Goal: Task Accomplishment & Management: Manage account settings

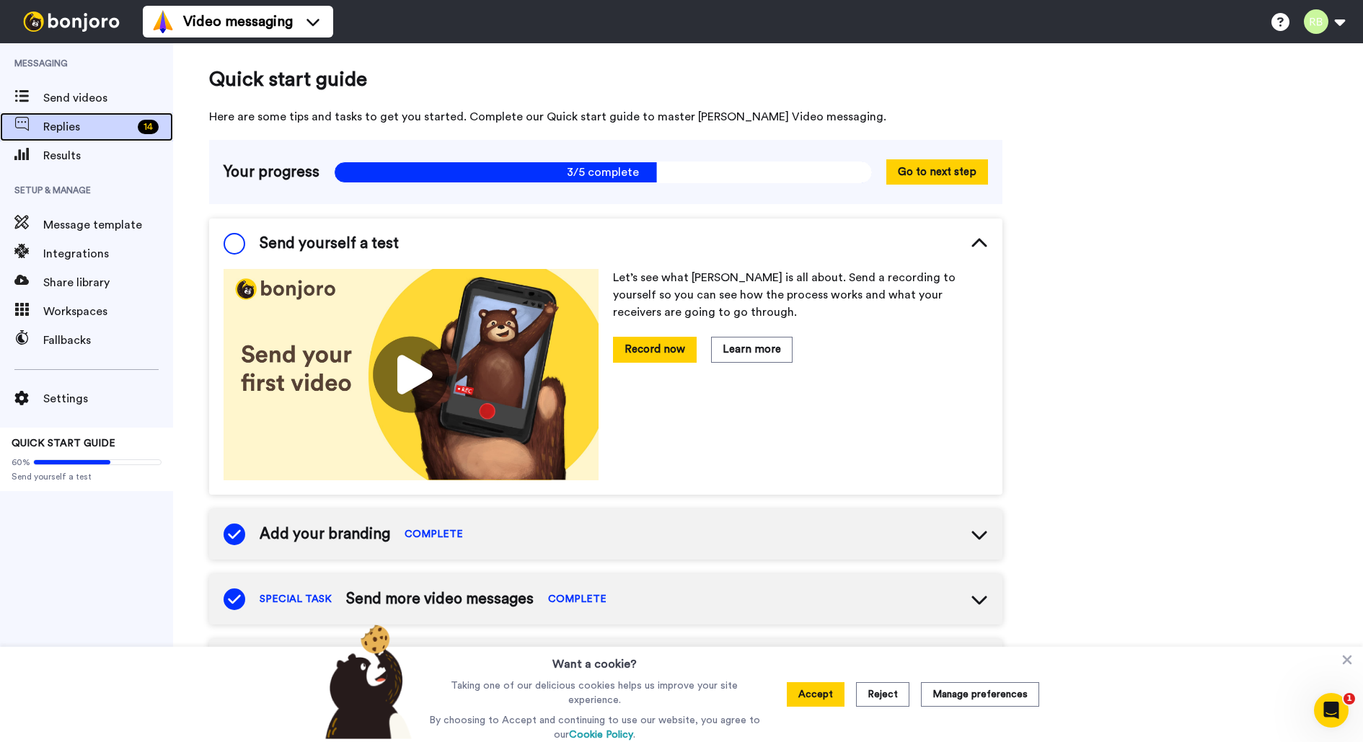
click at [126, 133] on span "Replies" at bounding box center [87, 126] width 89 height 17
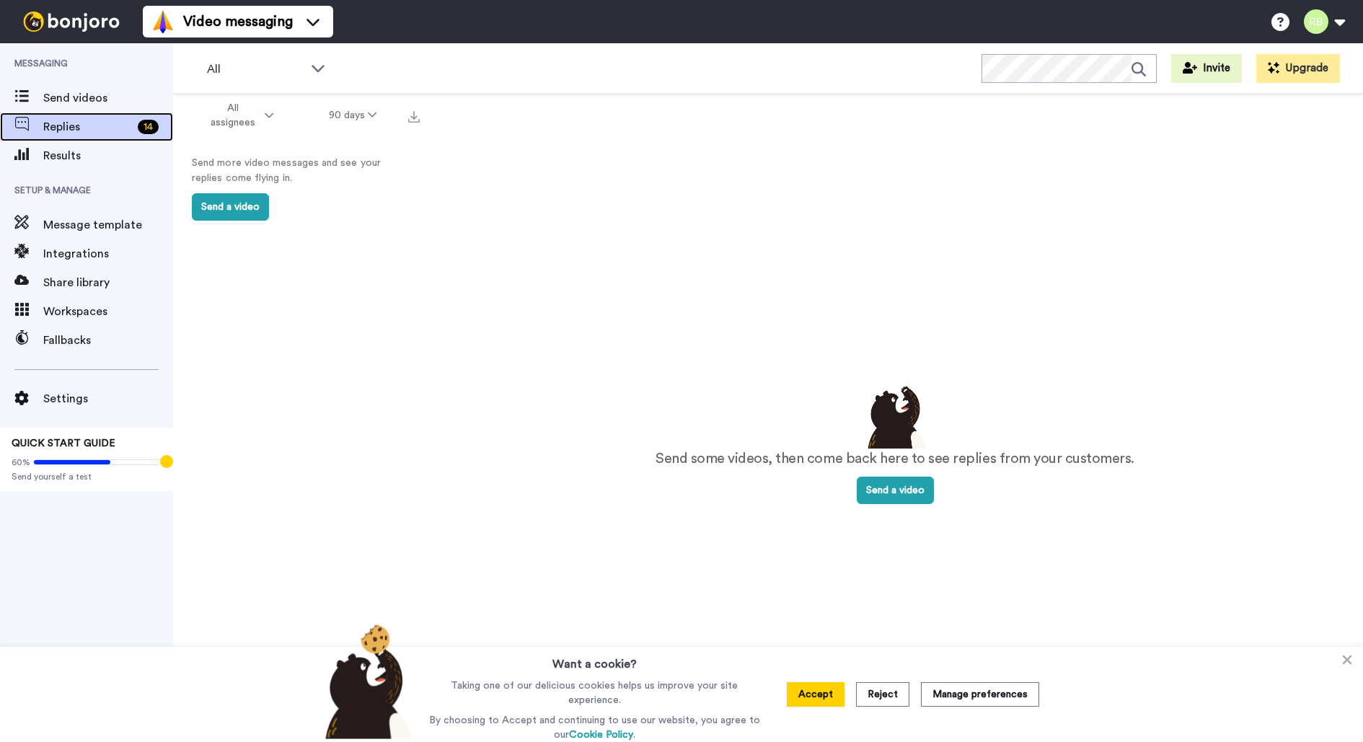
click at [147, 126] on div "14" at bounding box center [148, 127] width 21 height 14
click at [319, 63] on icon at bounding box center [317, 68] width 17 height 14
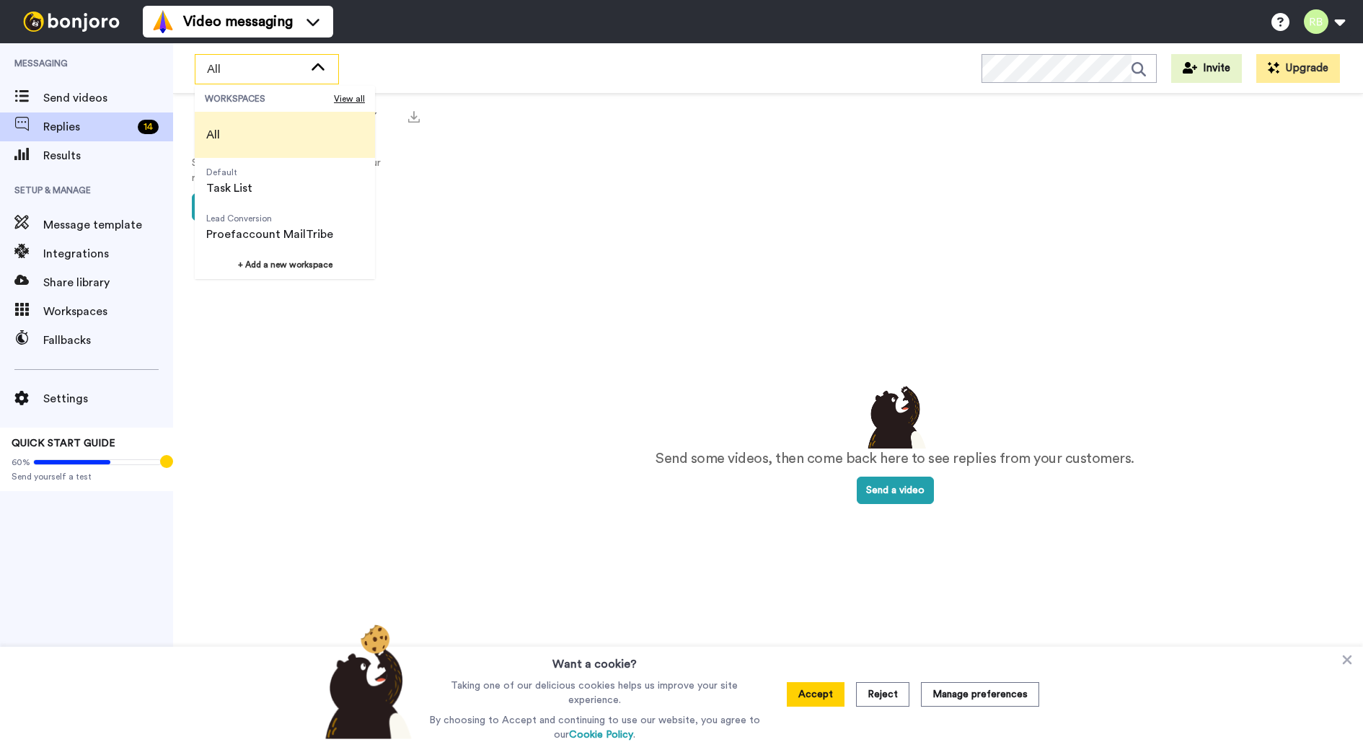
click at [319, 63] on icon at bounding box center [318, 66] width 13 height 7
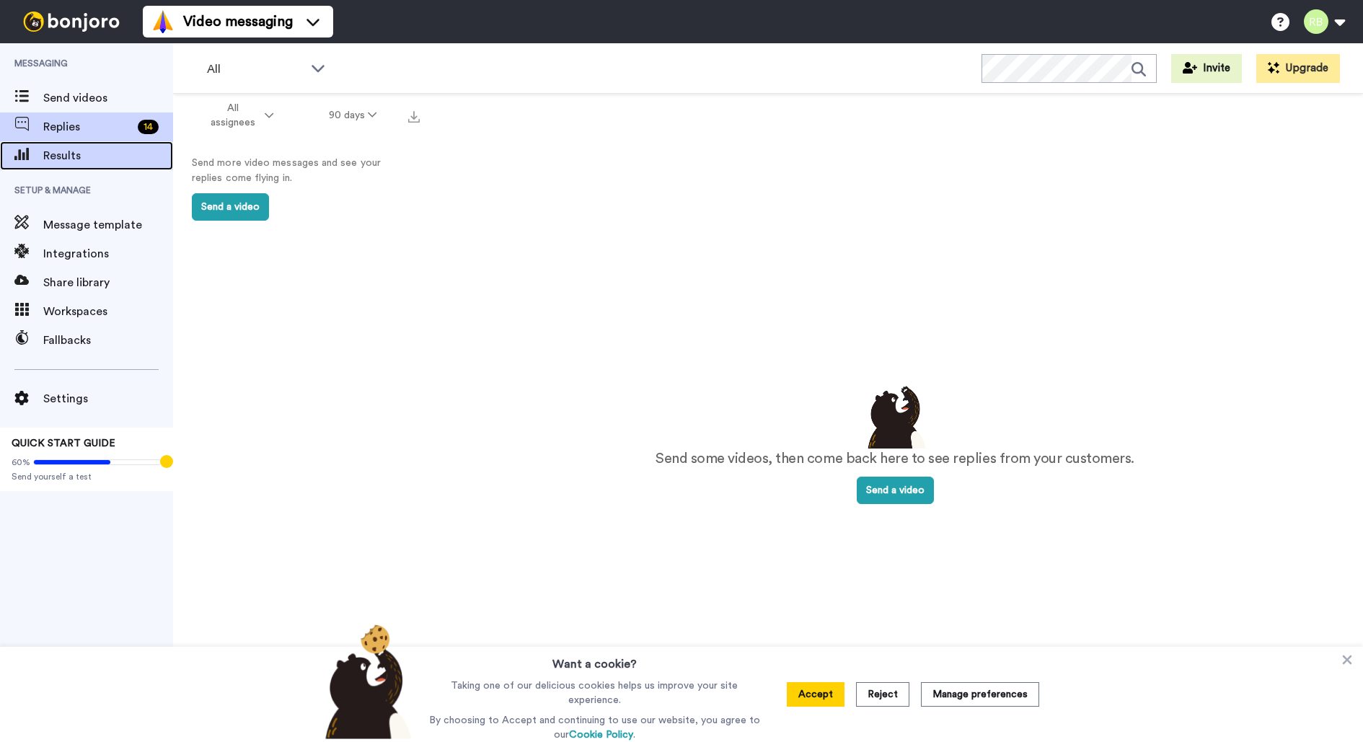
click at [87, 157] on span "Results" at bounding box center [108, 155] width 130 height 17
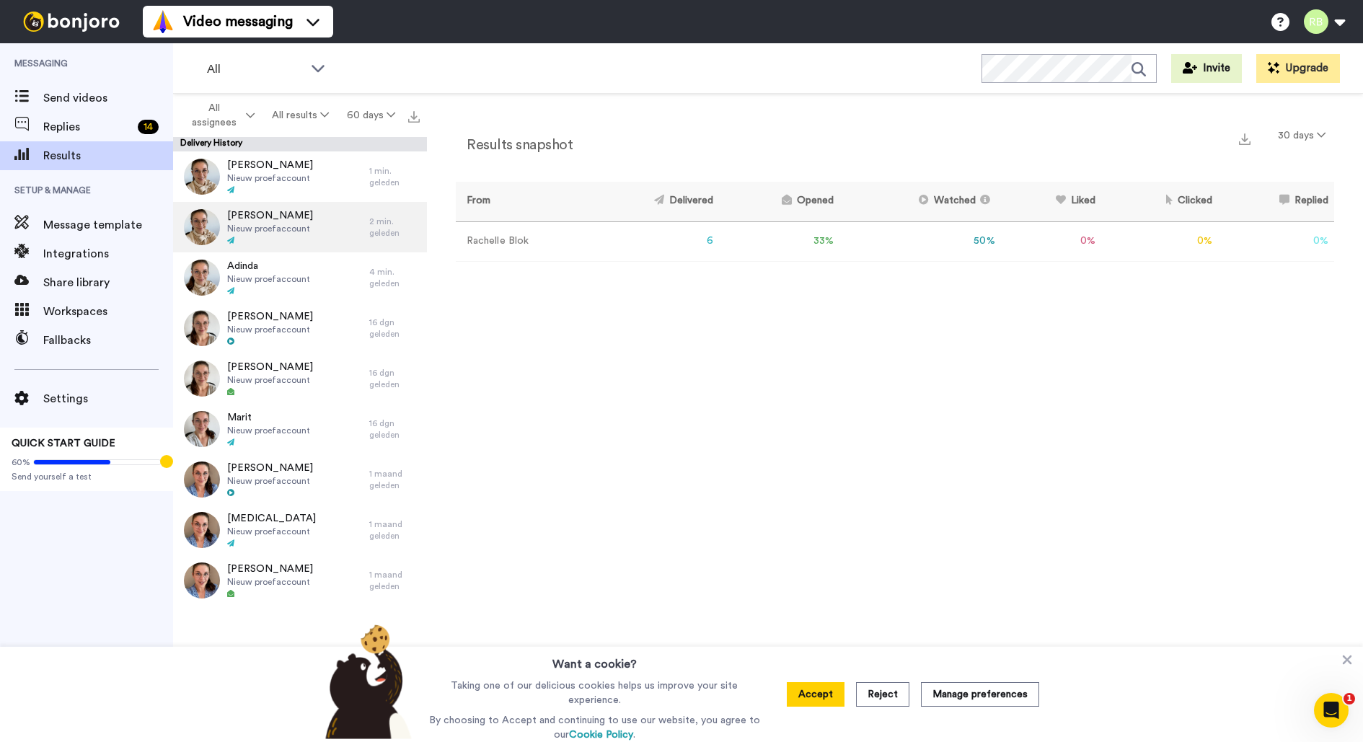
click at [307, 232] on div "Nicky Nieuw proefaccount" at bounding box center [271, 227] width 196 height 50
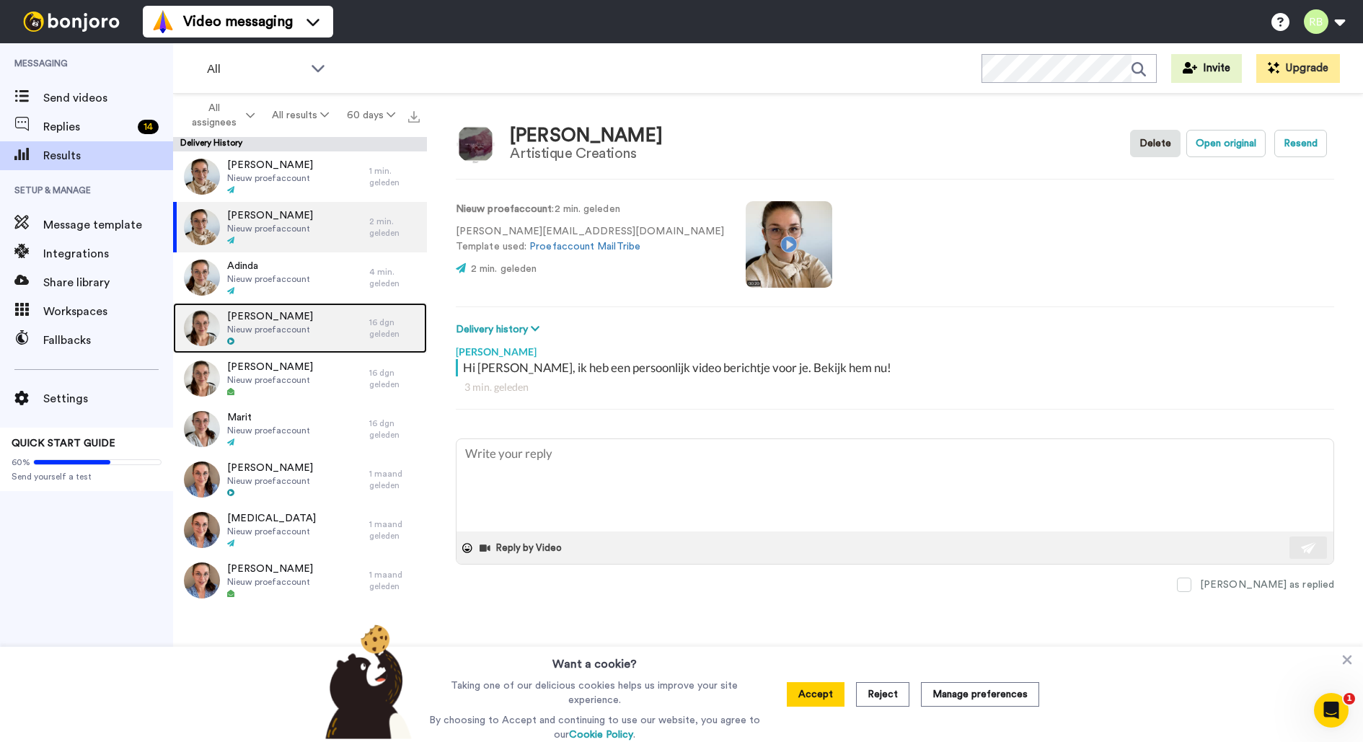
click at [291, 327] on span "Nieuw proefaccount" at bounding box center [270, 330] width 86 height 12
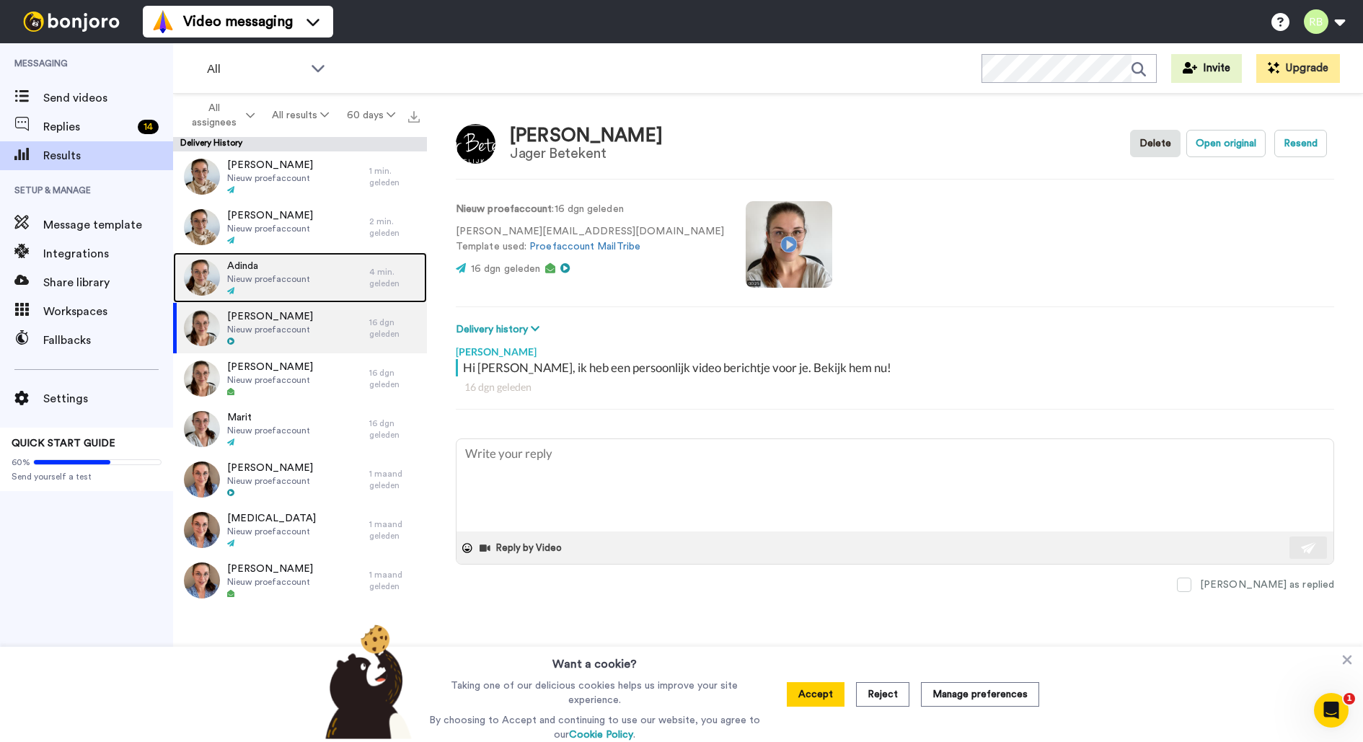
click at [305, 287] on div at bounding box center [268, 291] width 83 height 10
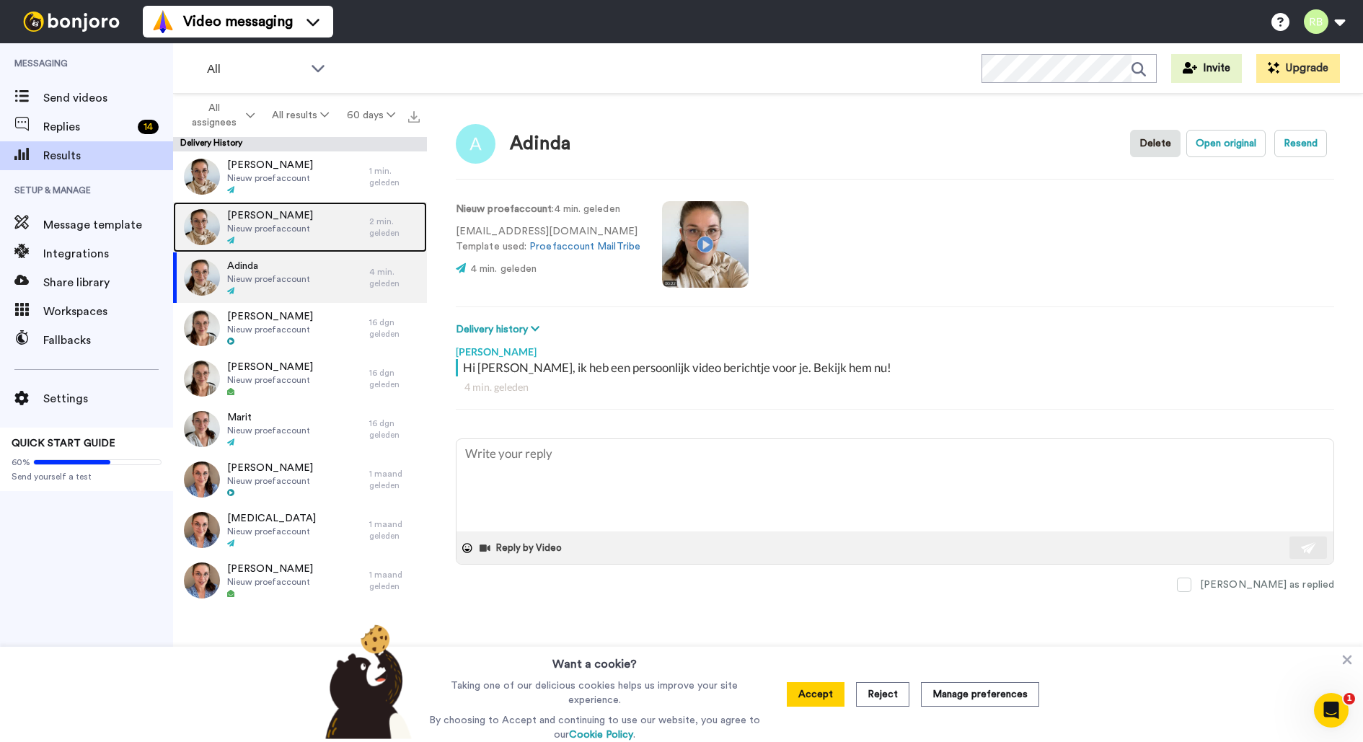
click at [313, 239] on div "Nicky Nieuw proefaccount" at bounding box center [271, 227] width 196 height 50
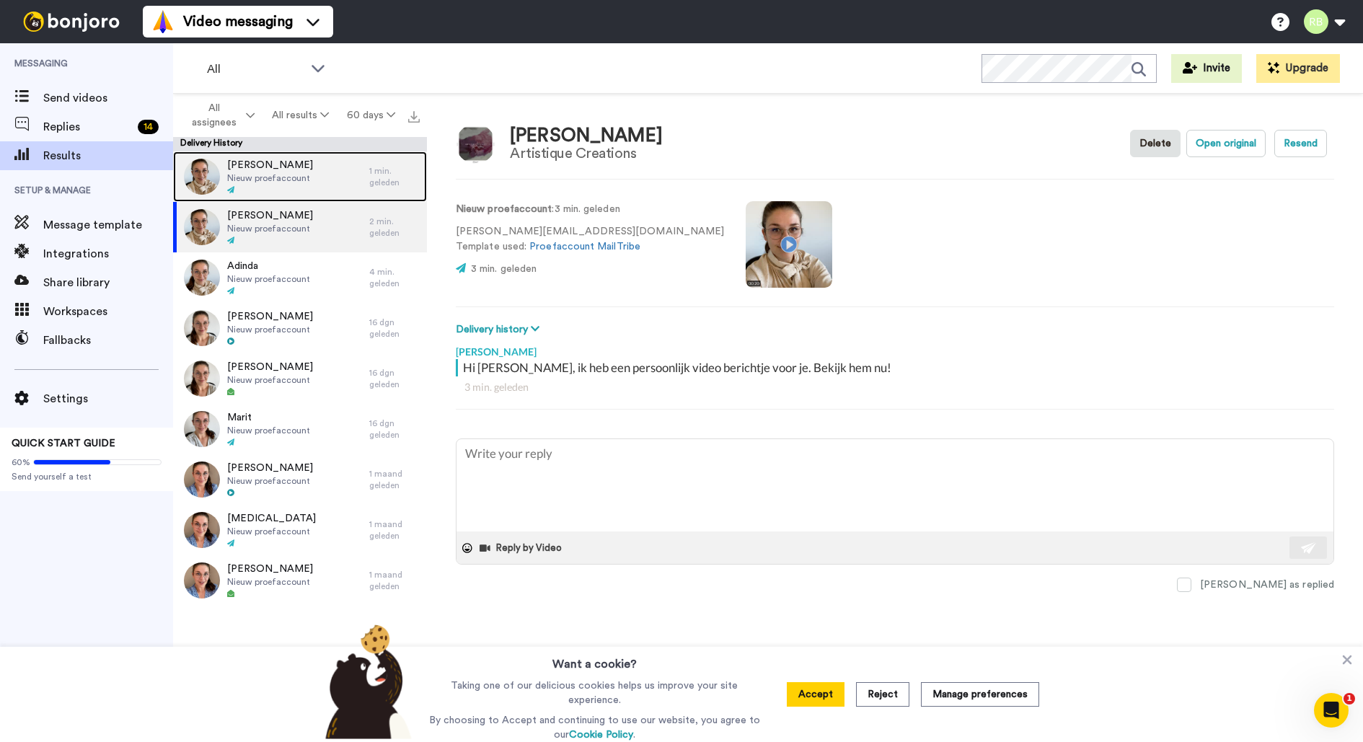
click at [320, 197] on div "Marco Nieuw proefaccount" at bounding box center [271, 176] width 196 height 50
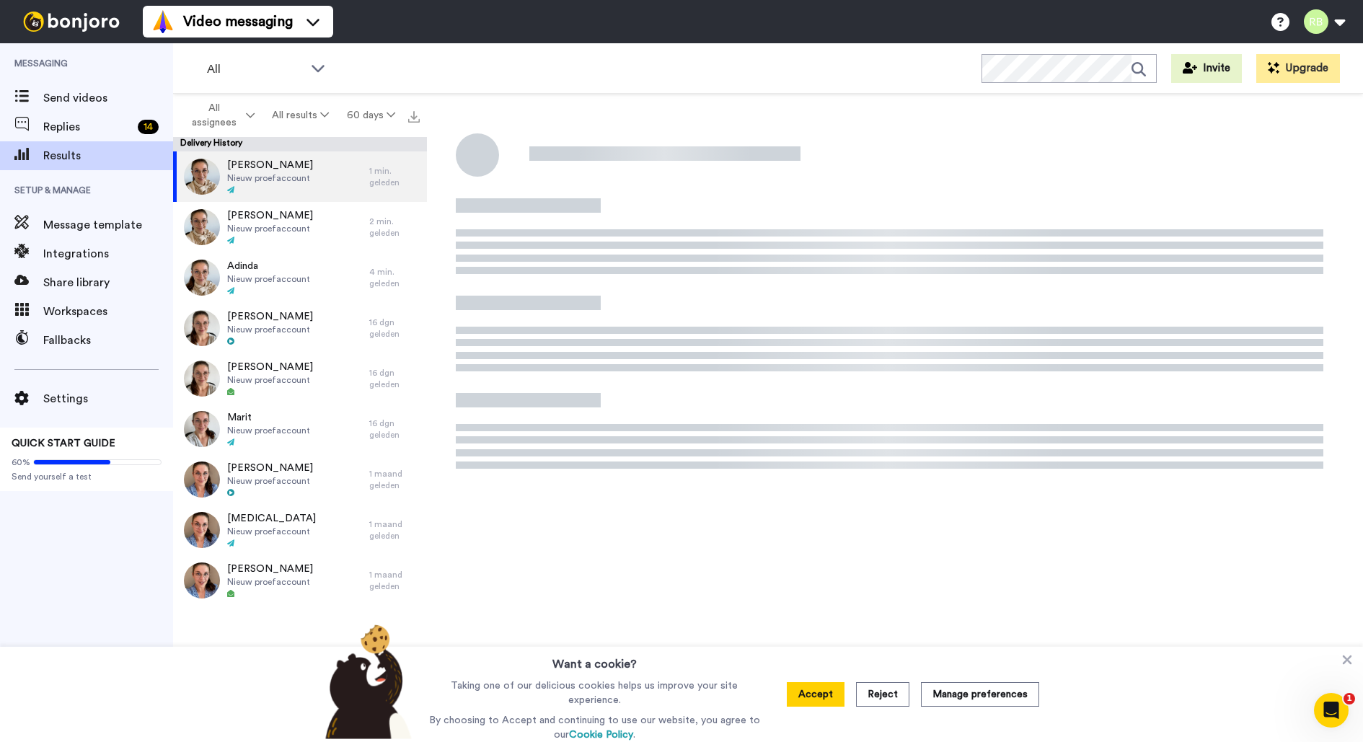
type textarea "x"
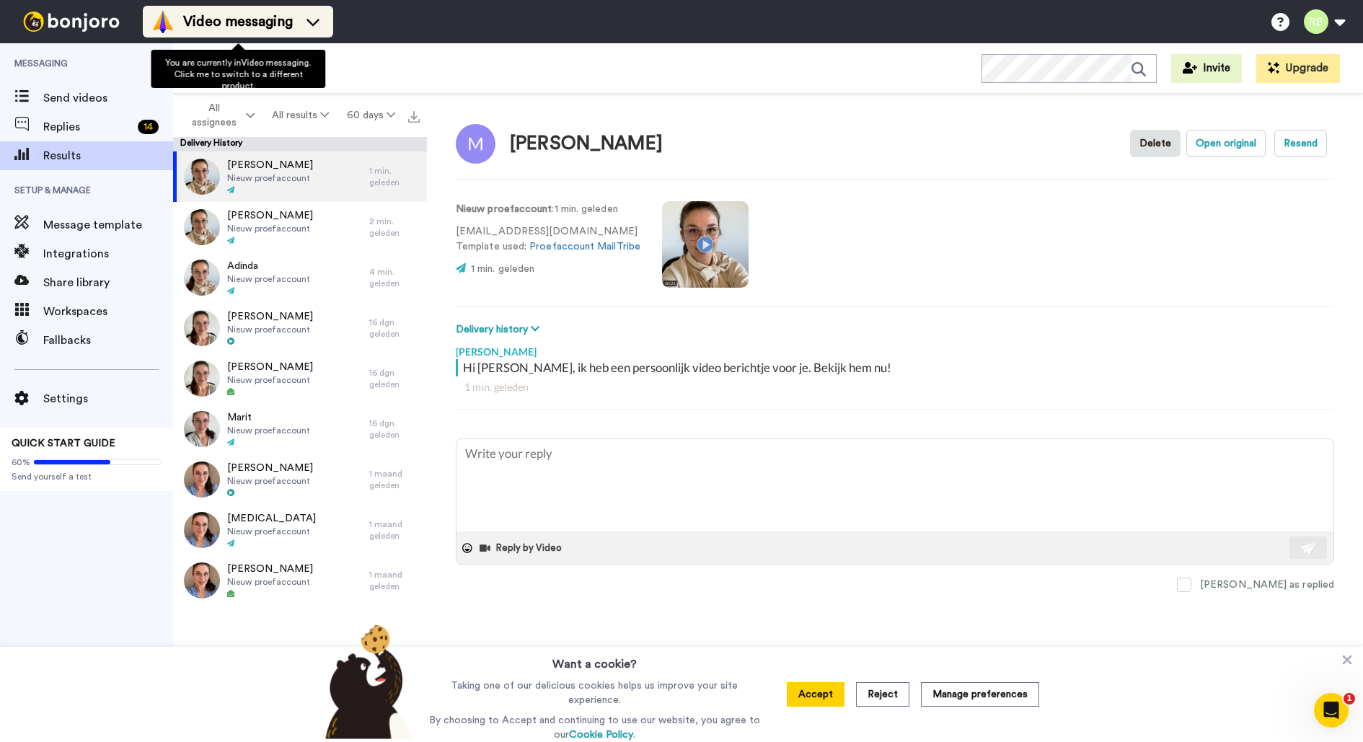
click at [298, 29] on div "Video messaging" at bounding box center [237, 21] width 173 height 23
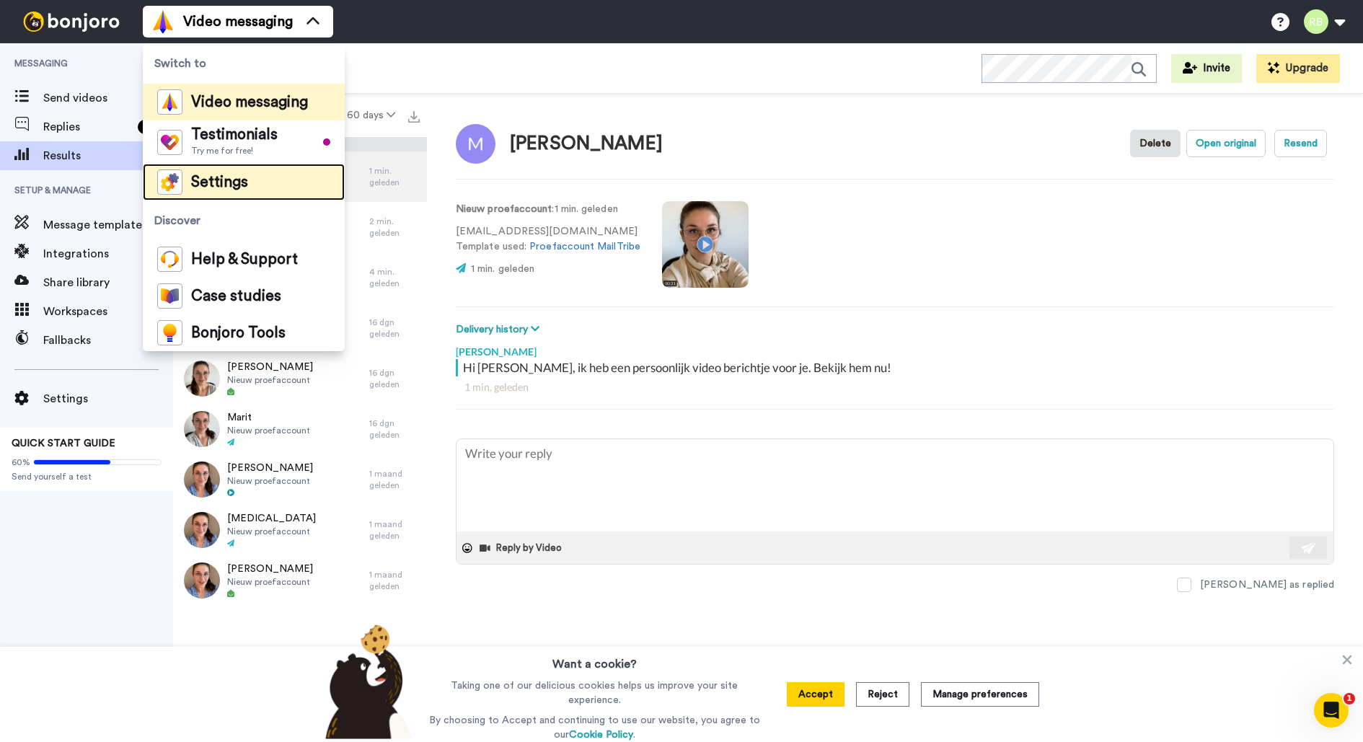
click at [239, 177] on span "Settings" at bounding box center [219, 182] width 57 height 14
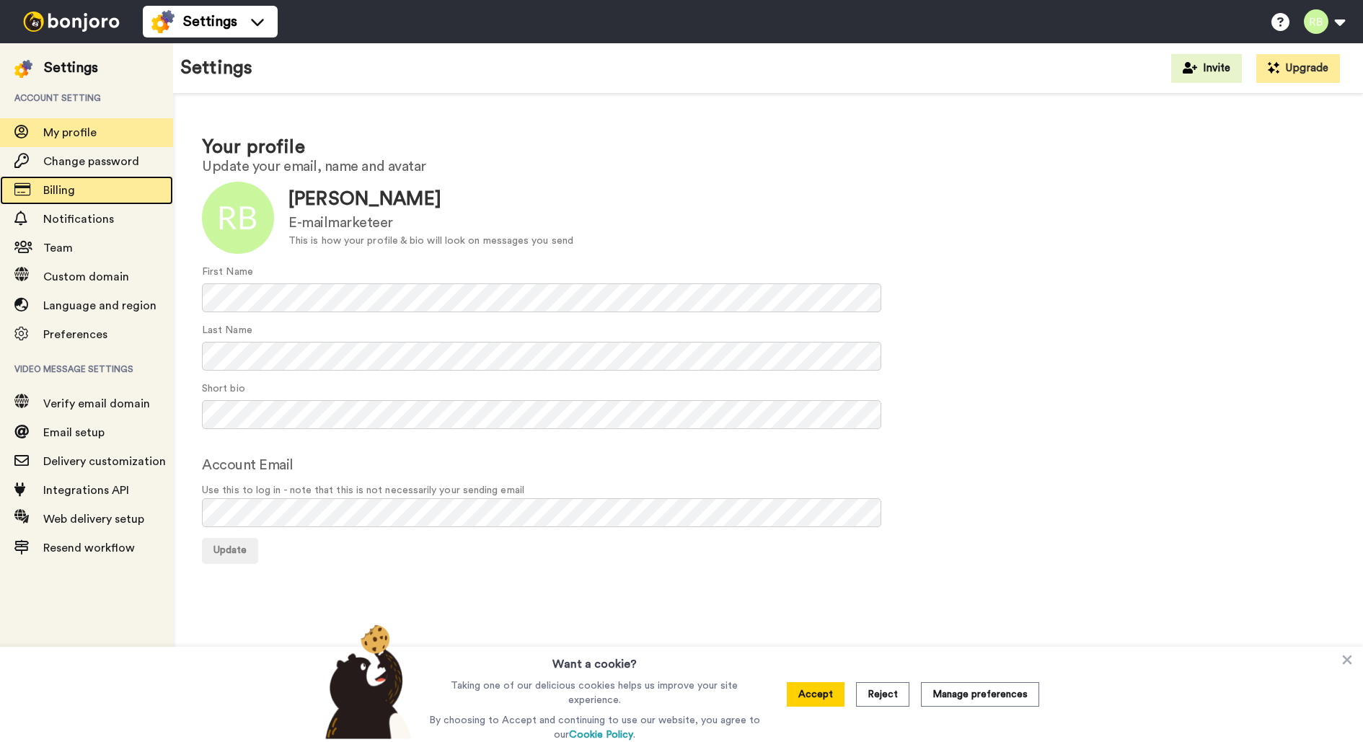
click at [117, 188] on span "Billing" at bounding box center [108, 190] width 130 height 17
click at [129, 195] on span "Billing" at bounding box center [108, 190] width 130 height 17
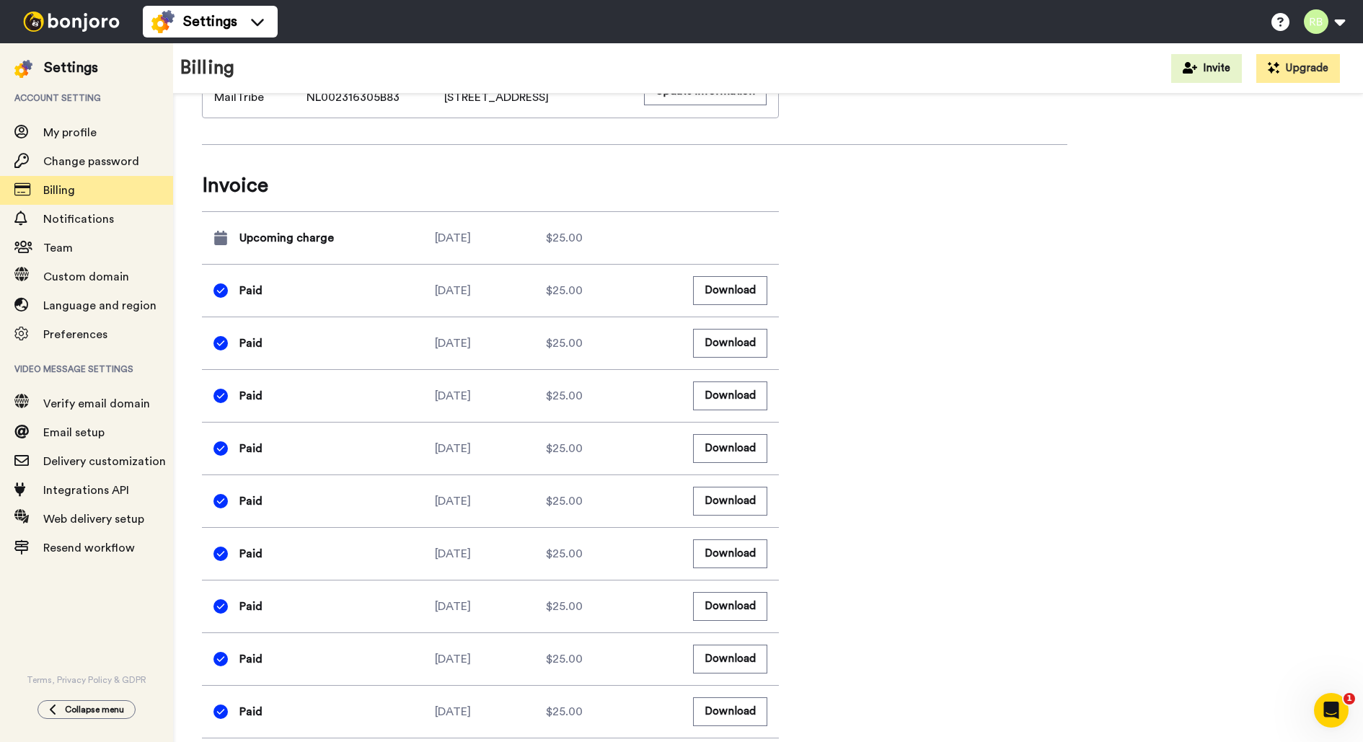
scroll to position [584, 0]
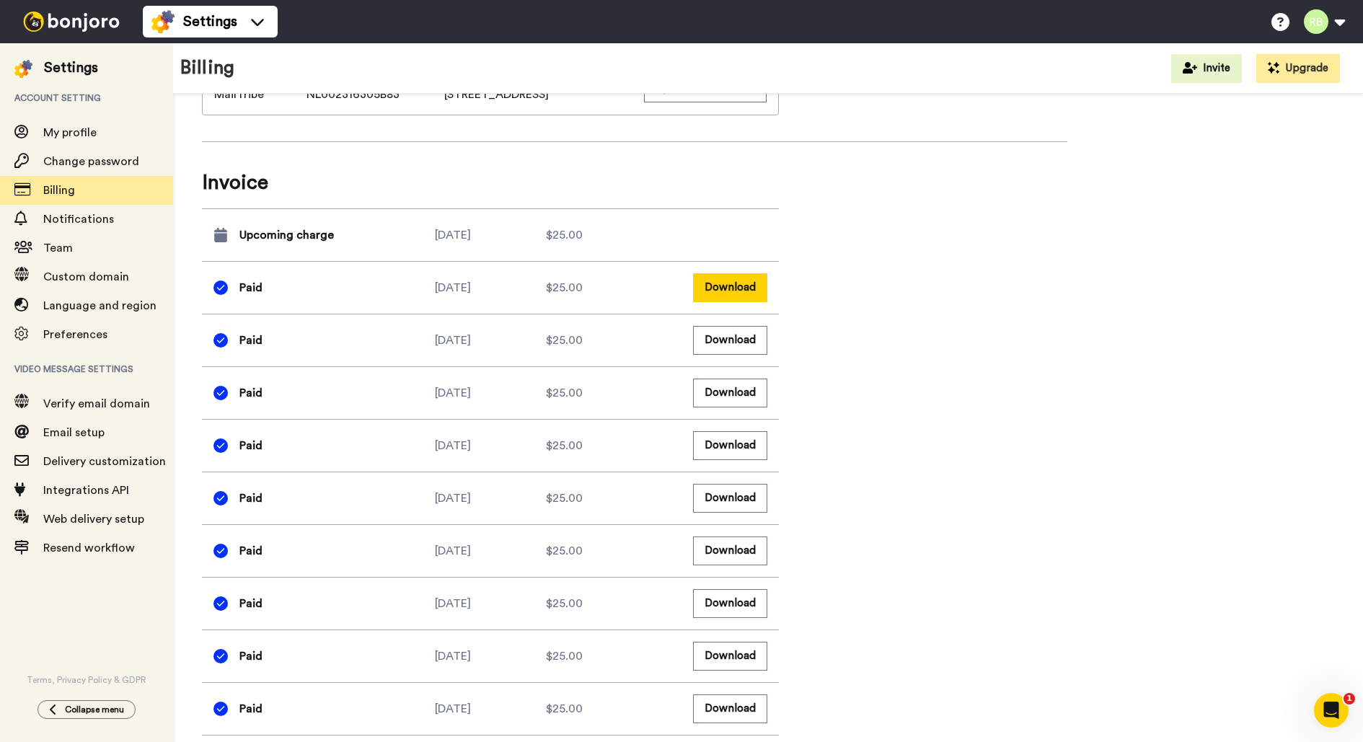
click at [742, 302] on button "Download" at bounding box center [730, 287] width 74 height 28
